Goal: Transaction & Acquisition: Purchase product/service

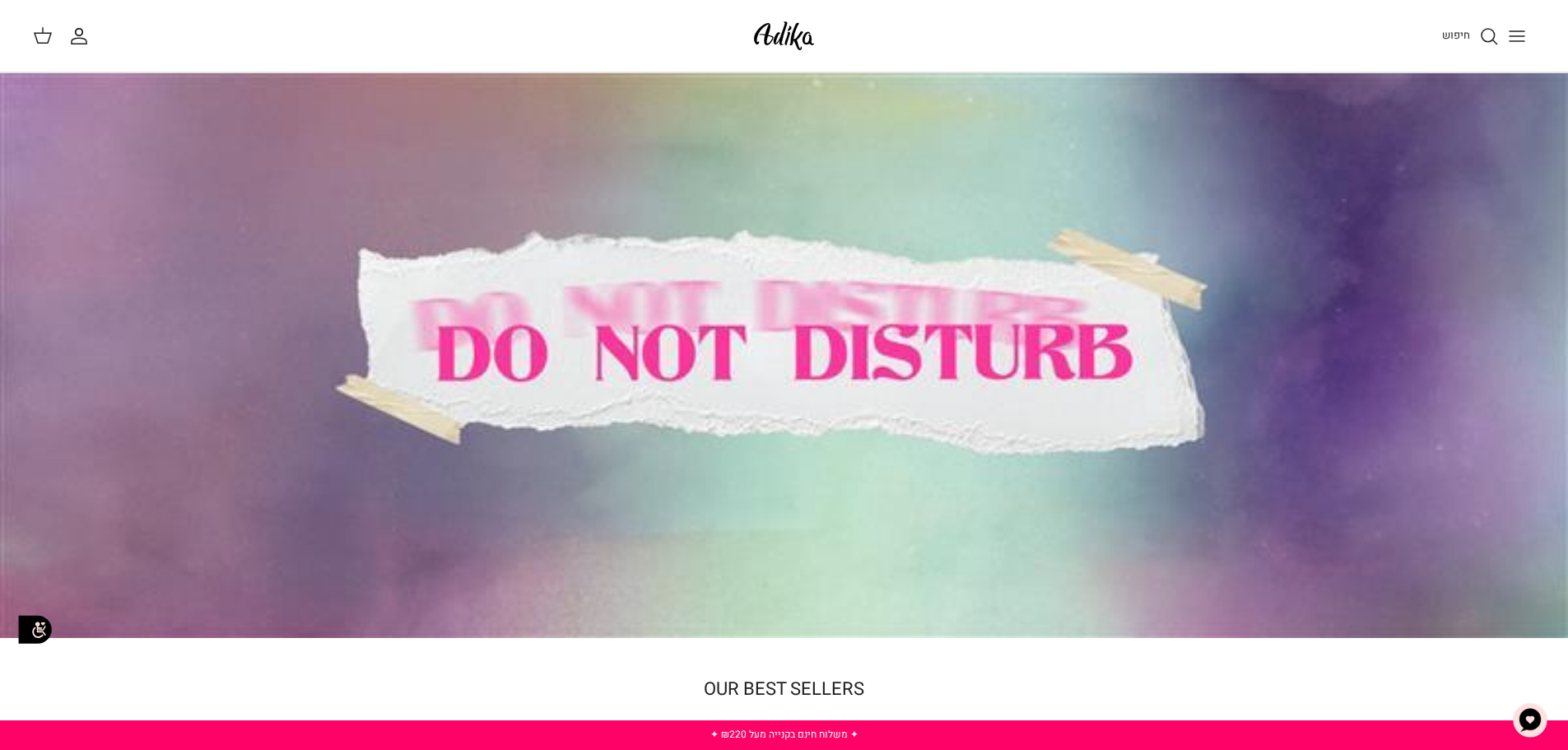
click at [1508, 36] on icon "Toggle menu" at bounding box center [1517, 36] width 20 height 20
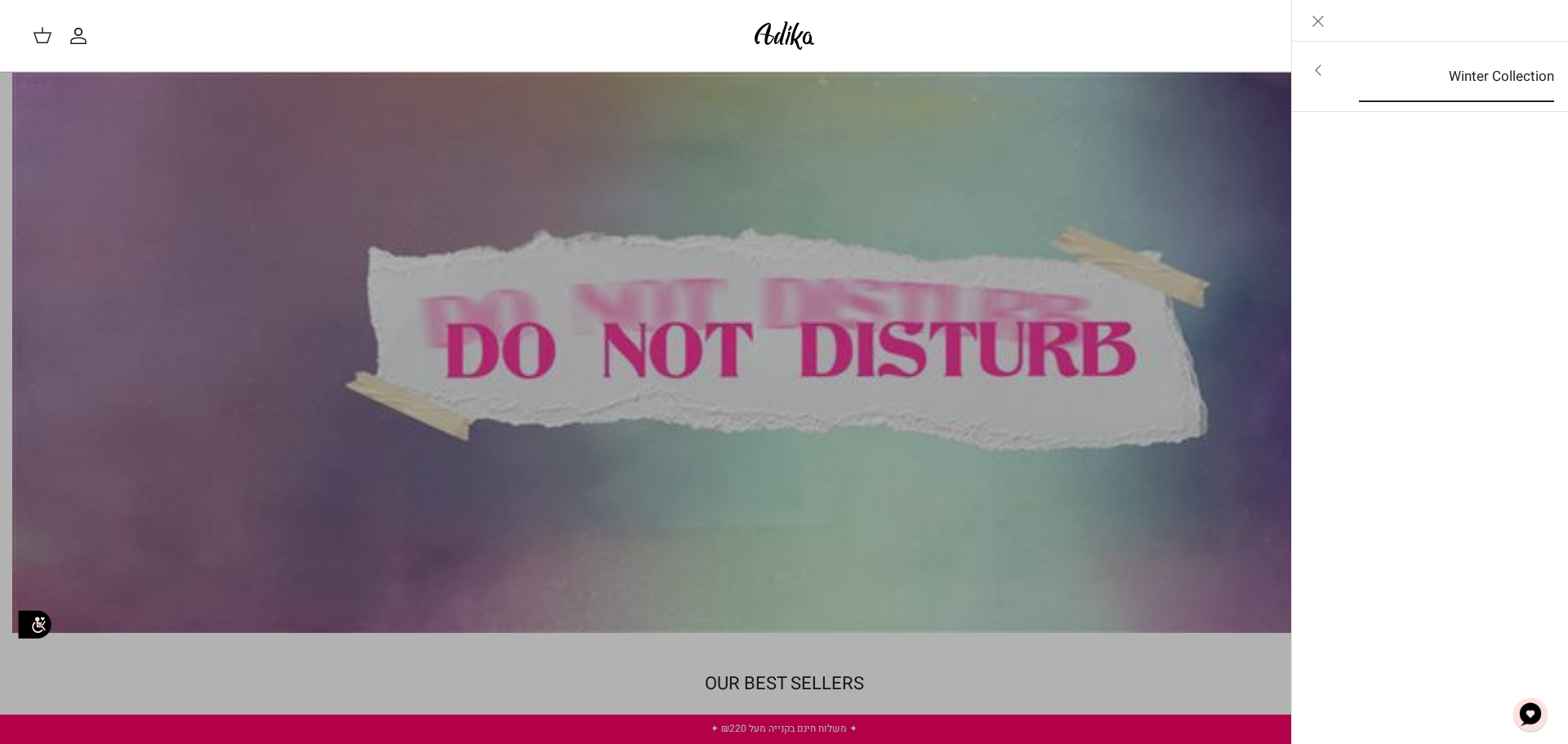
click at [1475, 85] on link "Winter Collection" at bounding box center [1456, 76] width 224 height 50
click at [1480, 76] on link "לכל הפריטים" at bounding box center [1431, 71] width 261 height 41
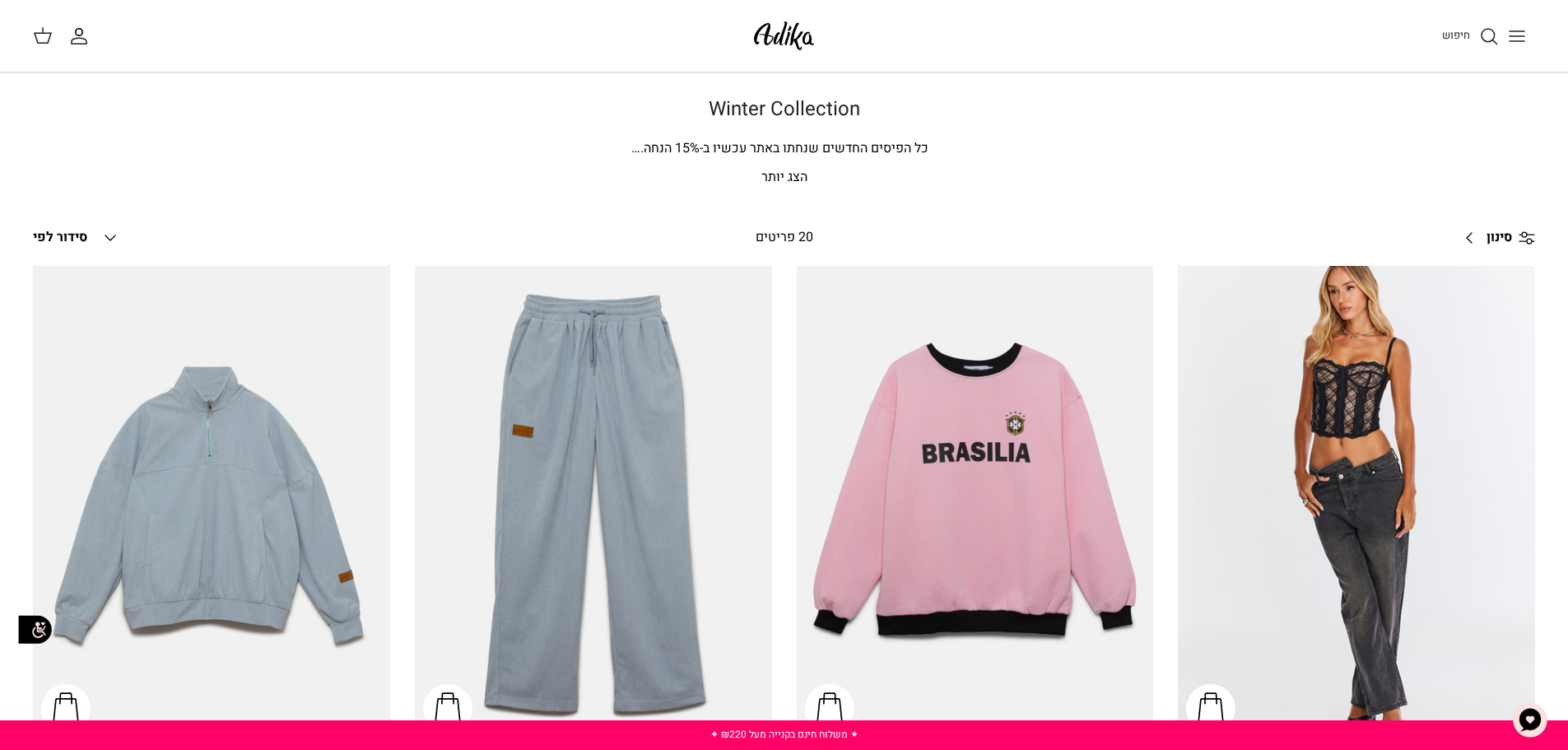
click at [1518, 44] on icon "Toggle menu" at bounding box center [1517, 36] width 20 height 20
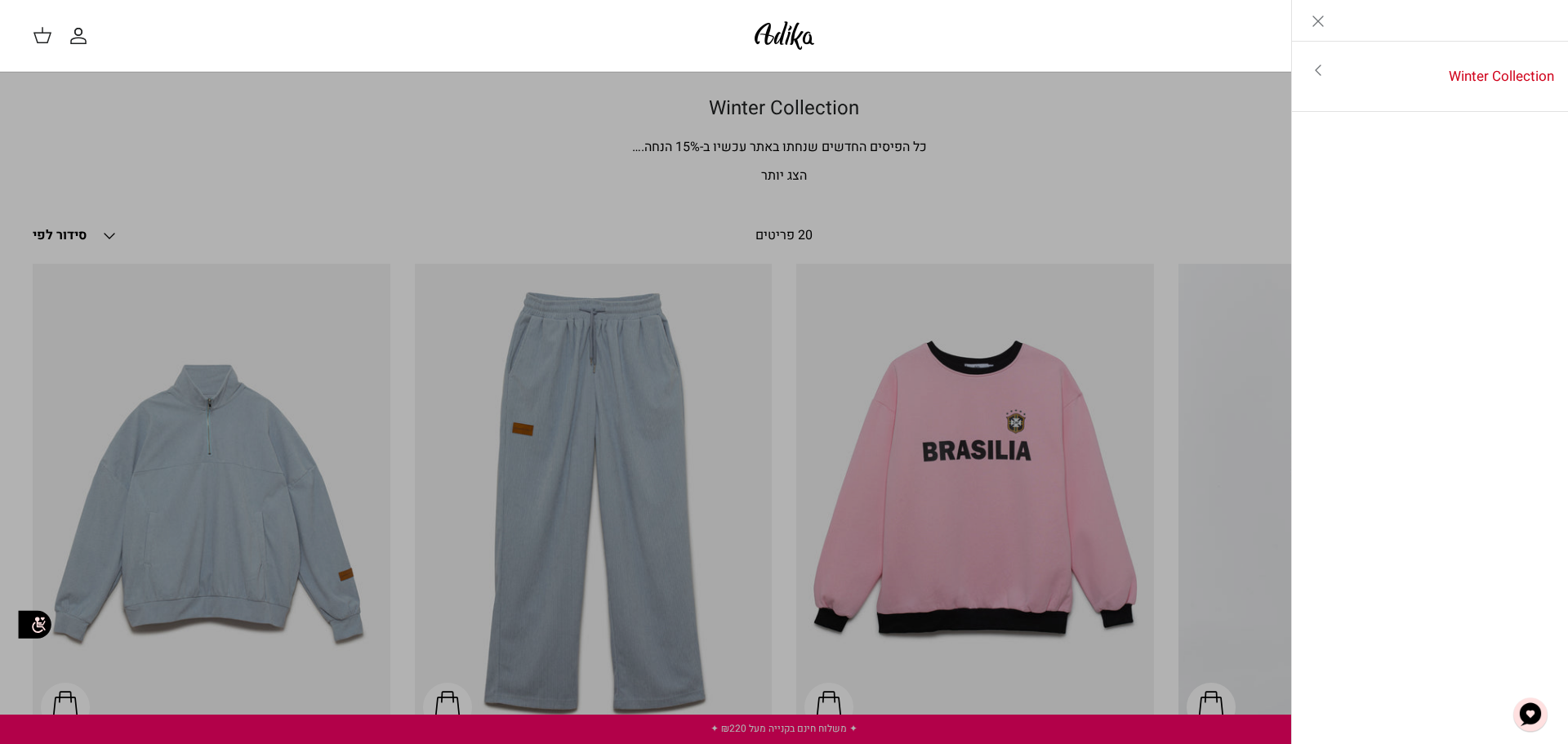
click at [1309, 69] on icon "Toggle menu" at bounding box center [1319, 70] width 20 height 20
click at [1039, 114] on link "Toggle menu" at bounding box center [784, 372] width 1568 height 744
